Goal: Task Accomplishment & Management: Use online tool/utility

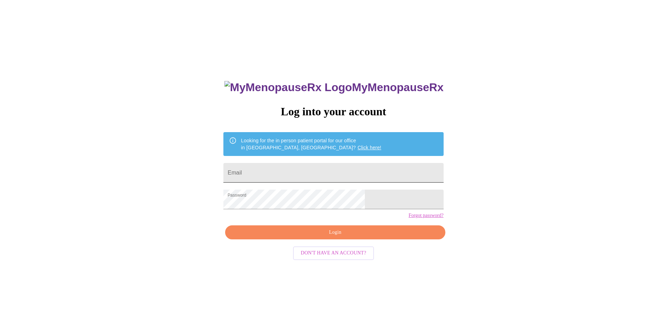
click at [280, 173] on input "Email" at bounding box center [333, 173] width 220 height 20
type input "[EMAIL_ADDRESS][DOMAIN_NAME]"
click at [333, 237] on span "Login" at bounding box center [335, 232] width 204 height 9
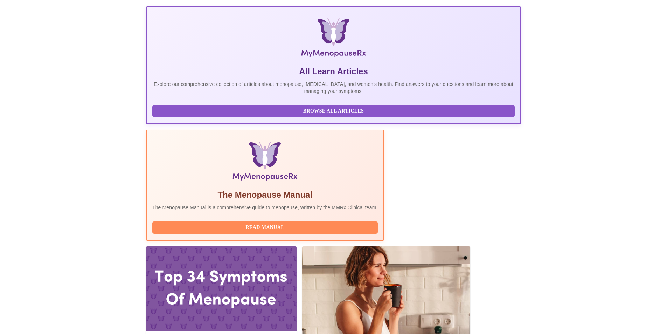
scroll to position [105, 0]
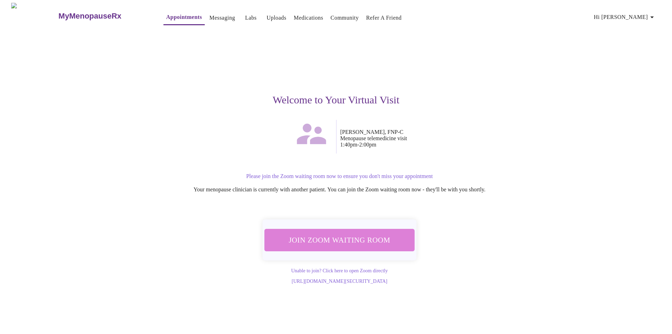
click at [385, 233] on span "Join Zoom Waiting Room" at bounding box center [340, 239] width 134 height 13
